Goal: Information Seeking & Learning: Learn about a topic

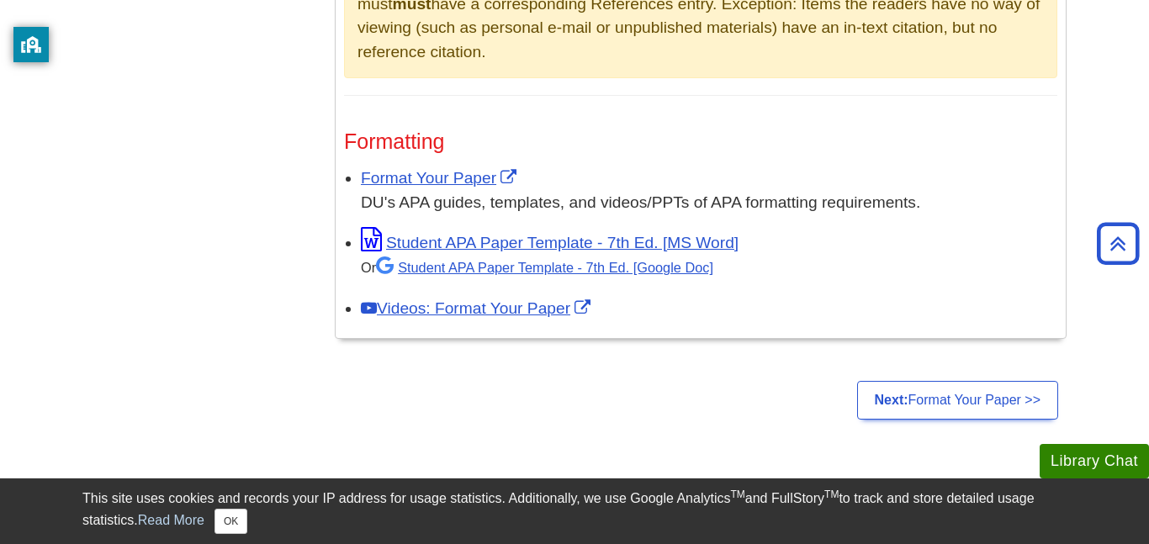
scroll to position [1318, 0]
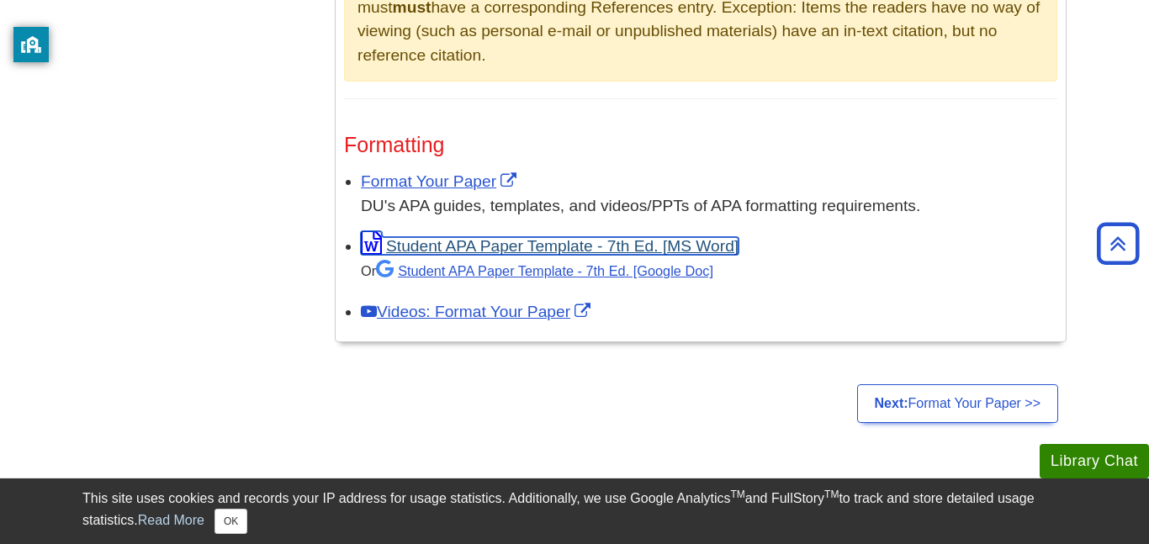
click at [623, 237] on link "Student APA Paper Template - 7th Ed. [MS Word]" at bounding box center [550, 246] width 378 height 18
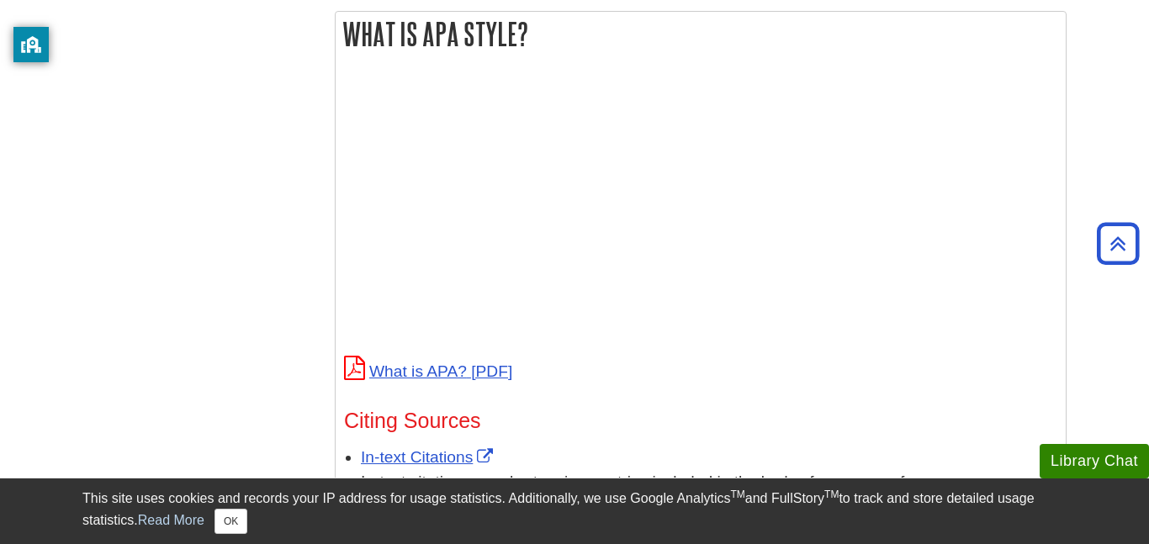
scroll to position [612, 0]
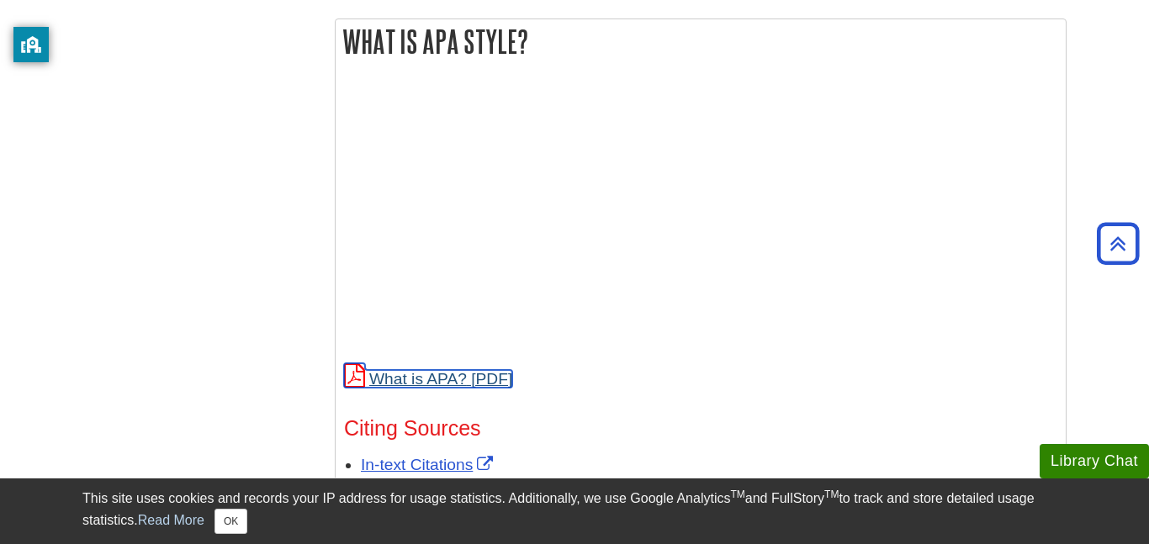
click at [476, 370] on link "What is APA?" at bounding box center [428, 379] width 168 height 18
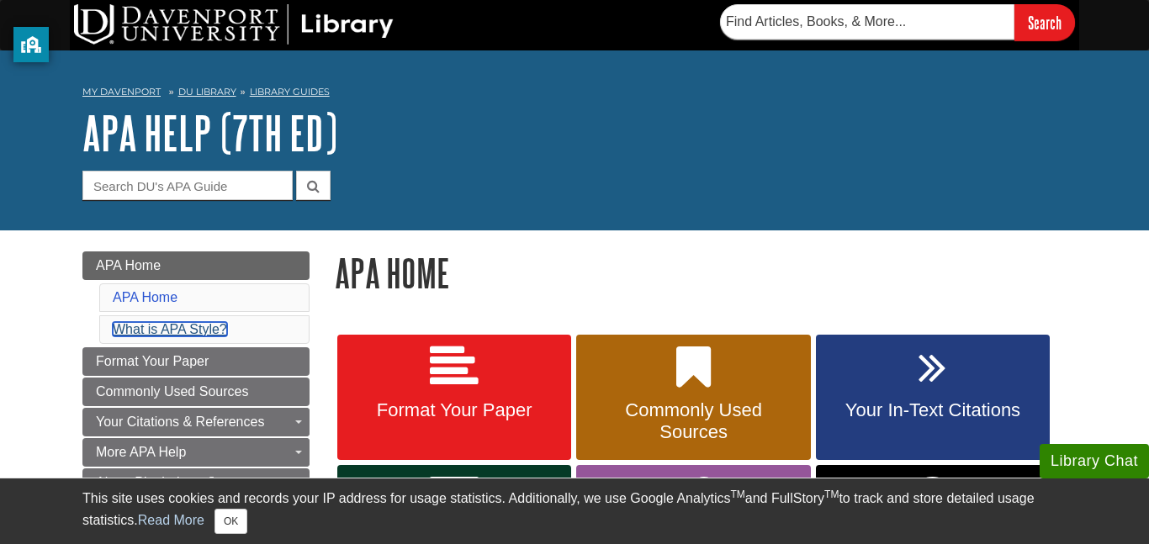
click at [199, 330] on link "What is APA Style?" at bounding box center [170, 329] width 114 height 14
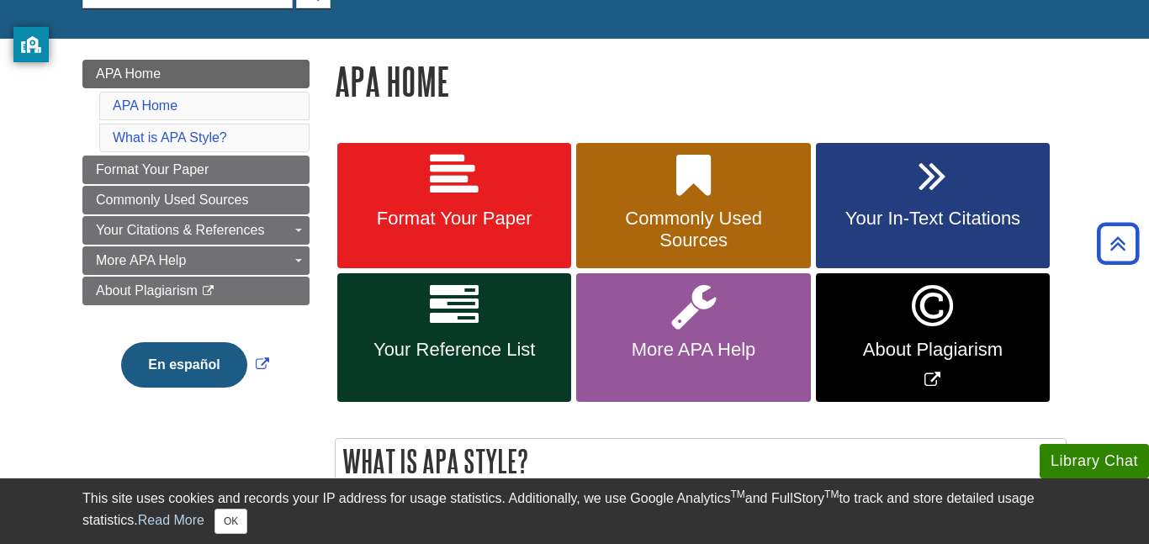
scroll to position [195, 0]
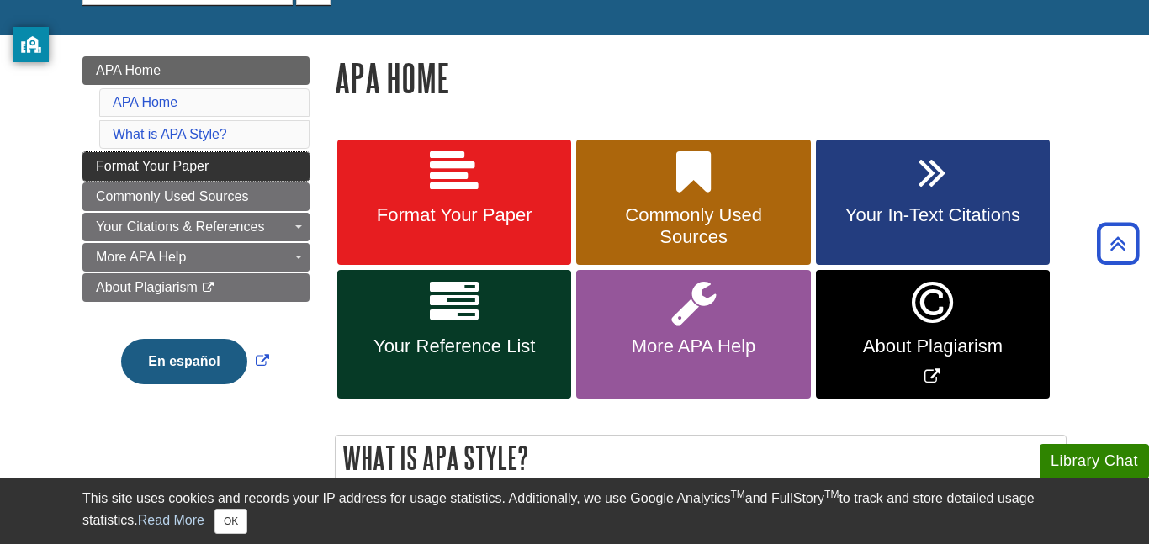
click at [260, 172] on link "Format Your Paper" at bounding box center [195, 166] width 227 height 29
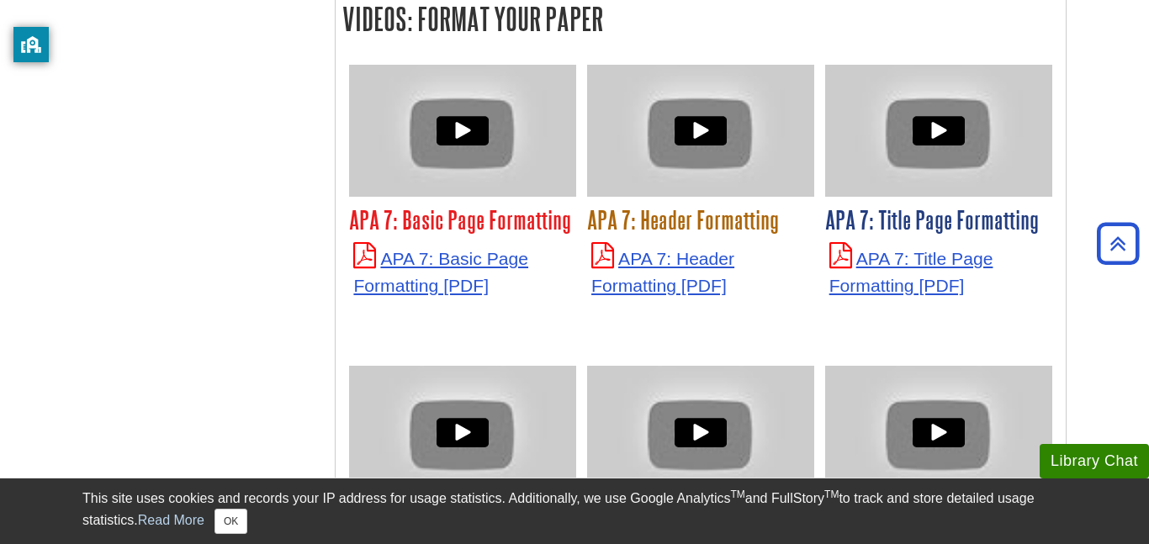
scroll to position [4161, 0]
